Goal: Task Accomplishment & Management: Manage account settings

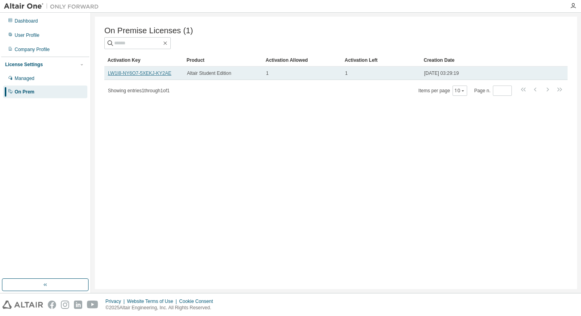
click at [169, 72] on link "LW1I8-NY6O7-5XEKJ-KY2AE" at bounding box center [140, 73] width 64 height 6
drag, startPoint x: 174, startPoint y: 72, endPoint x: 108, endPoint y: 73, distance: 66.4
click at [108, 73] on div "LW1I8-NY6O7-5XEKJ-KY2AE" at bounding box center [144, 73] width 72 height 6
copy link "LW1I8-NY6O7-5XEKJ-KY2AE"
click at [222, 74] on span "Altair Student Edition" at bounding box center [209, 73] width 44 height 6
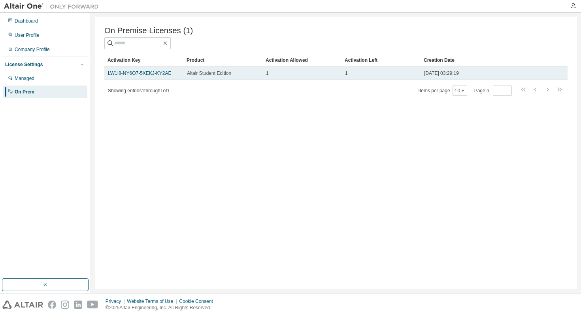
click at [266, 70] on span "1" at bounding box center [267, 73] width 3 height 6
click at [209, 76] on span "Altair Student Edition" at bounding box center [209, 73] width 44 height 6
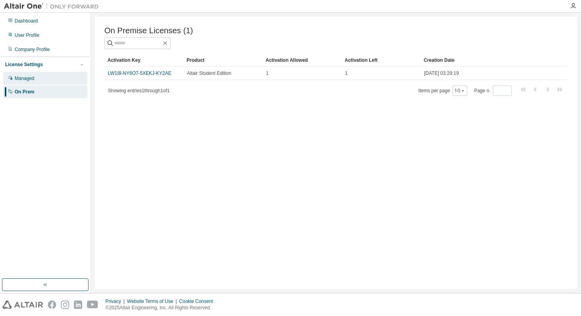
click at [39, 79] on div "Managed" at bounding box center [45, 78] width 84 height 13
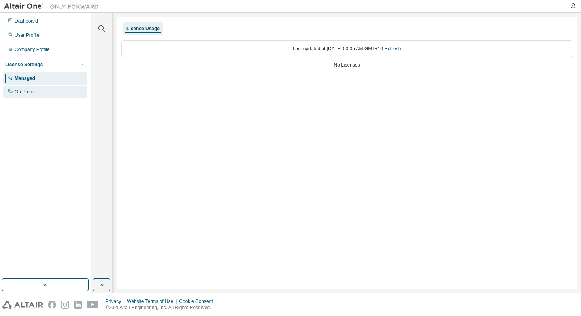
click at [40, 88] on div "On Prem" at bounding box center [45, 91] width 84 height 13
